Goal: Subscribe to service/newsletter

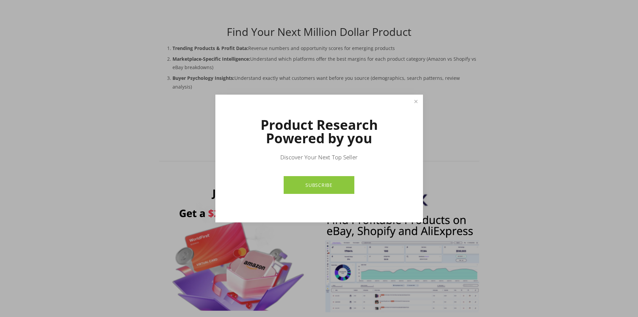
scroll to position [245, 0]
click at [417, 101] on link "Close" at bounding box center [416, 101] width 12 height 12
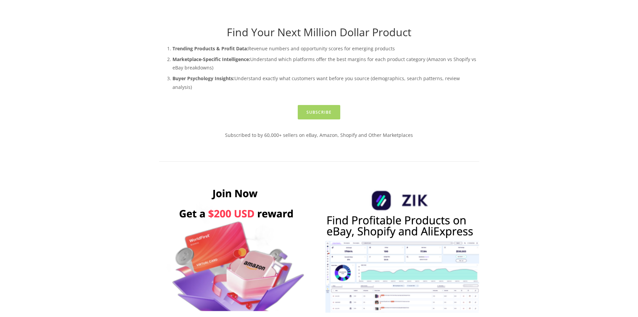
click at [313, 105] on link "Subscribe" at bounding box center [319, 112] width 43 height 14
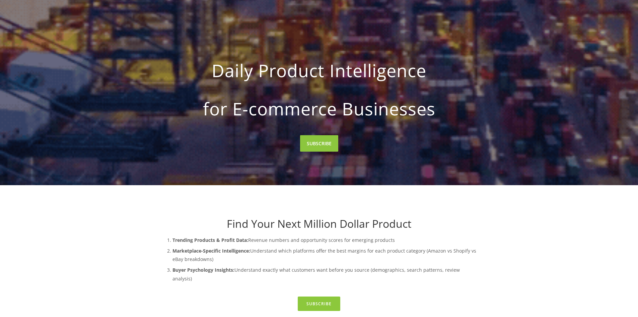
scroll to position [0, 0]
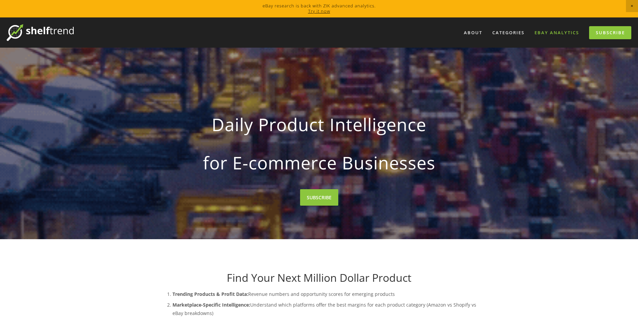
click at [561, 33] on link "eBay Analytics" at bounding box center [556, 32] width 53 height 11
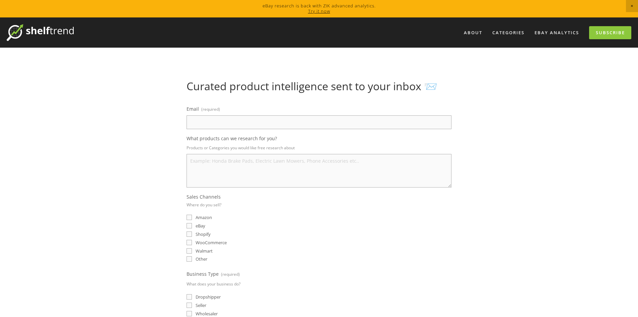
scroll to position [271, 0]
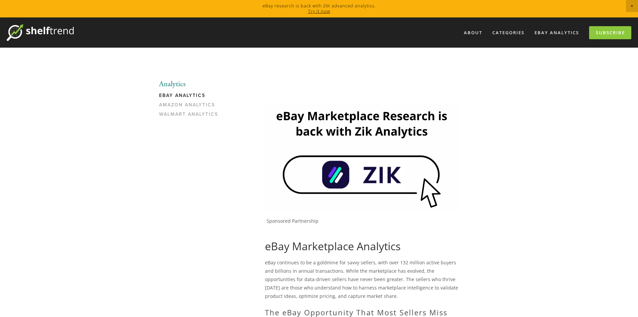
click at [629, 11] on span "Close Announcement" at bounding box center [632, 6] width 12 height 12
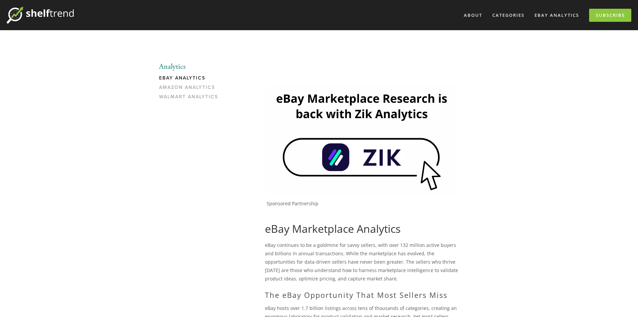
click at [612, 6] on div "About Categories Auto Parts Electronics Fashion Home & Garden" at bounding box center [319, 15] width 625 height 30
click at [612, 10] on link "Subscribe" at bounding box center [610, 15] width 42 height 13
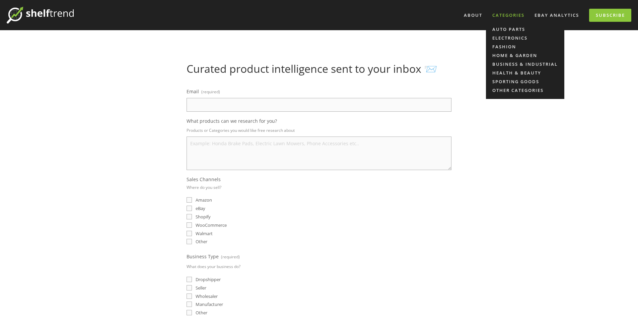
click at [512, 16] on div "Categories" at bounding box center [508, 15] width 41 height 11
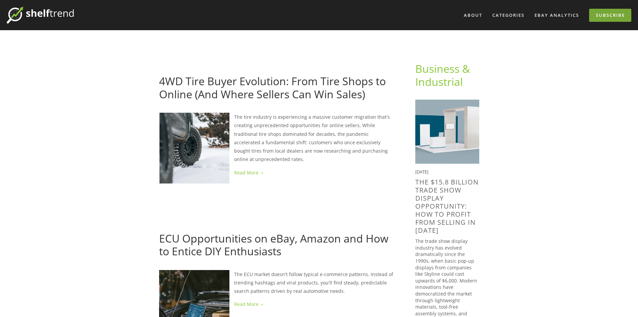
click at [617, 15] on link "Subscribe" at bounding box center [610, 15] width 42 height 13
